Goal: Transaction & Acquisition: Subscribe to service/newsletter

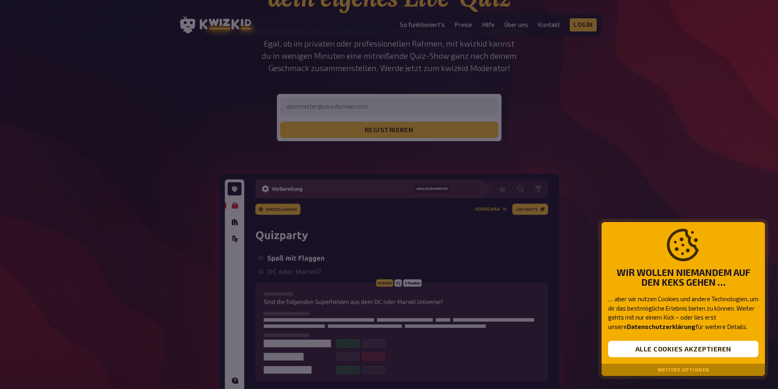
scroll to position [123, 0]
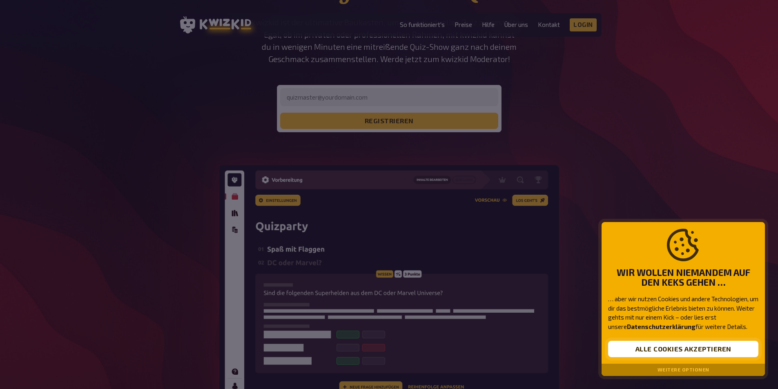
click at [668, 346] on button "Alle Cookies akzeptieren" at bounding box center [683, 349] width 150 height 16
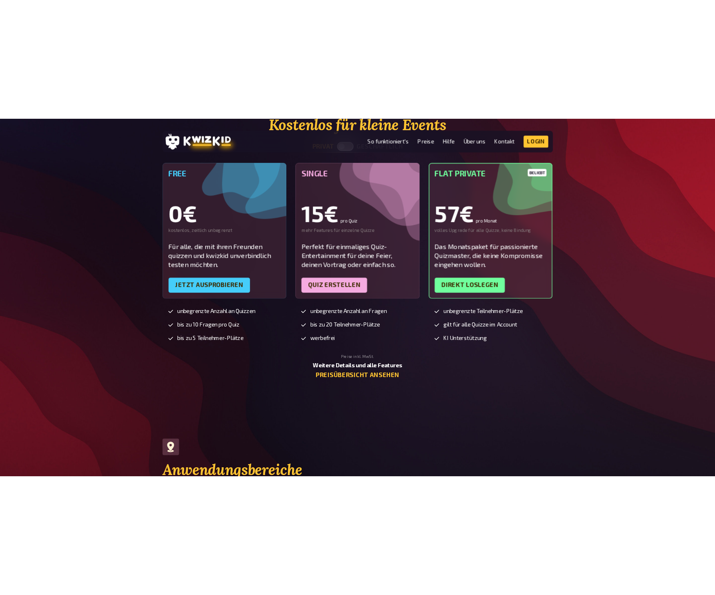
scroll to position [2083, 0]
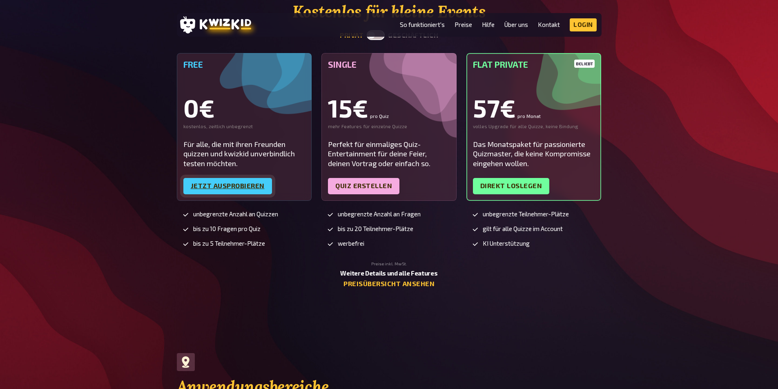
click at [210, 187] on link "Jetzt ausprobieren" at bounding box center [227, 186] width 89 height 16
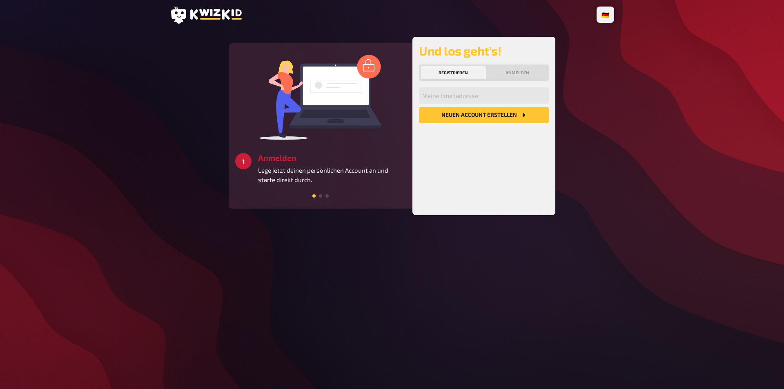
click at [488, 116] on button "Neuen Account Erstellen" at bounding box center [484, 115] width 130 height 16
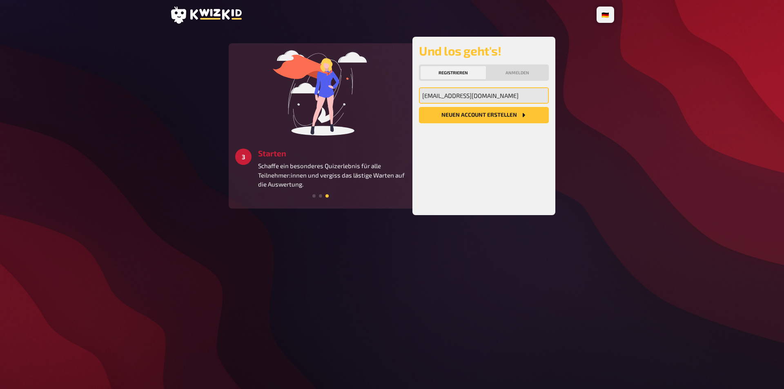
type input "[EMAIL_ADDRESS][DOMAIN_NAME]"
click at [448, 117] on button "Neuen Account Erstellen" at bounding box center [484, 115] width 130 height 16
